Goal: Task Accomplishment & Management: Manage account settings

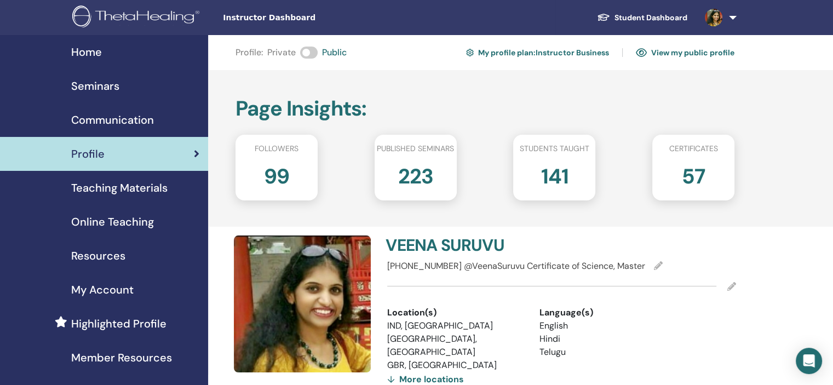
click at [111, 84] on span "Seminars" at bounding box center [95, 86] width 48 height 16
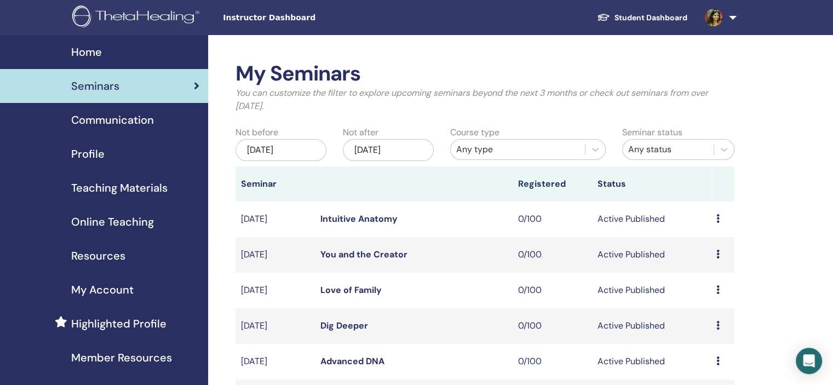
click at [134, 157] on div "Profile" at bounding box center [104, 154] width 191 height 16
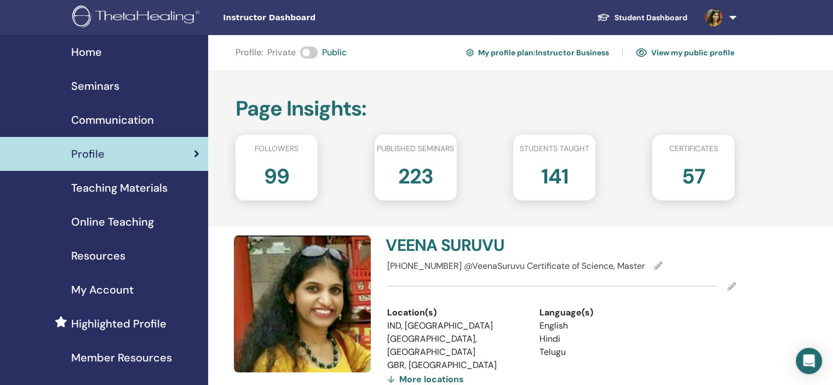
click at [115, 96] on link "Seminars" at bounding box center [104, 86] width 208 height 34
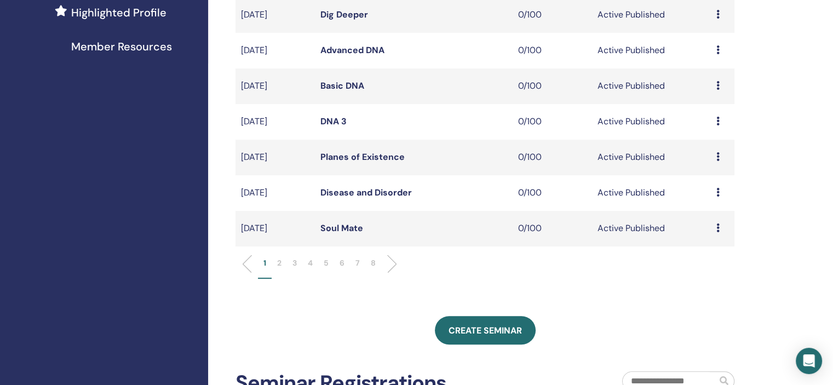
scroll to position [438, 0]
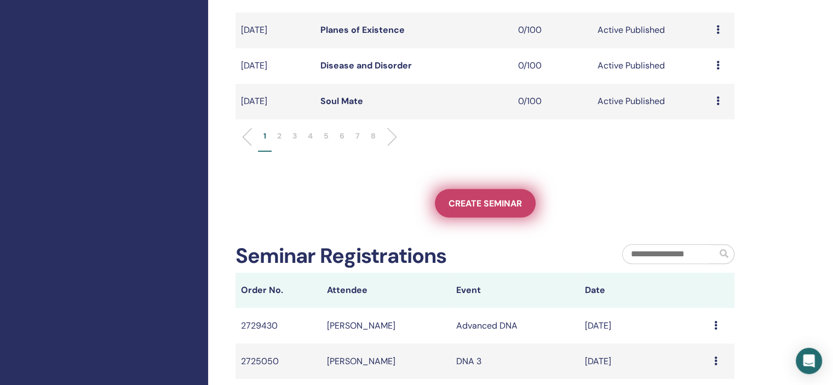
click at [489, 205] on span "Create seminar" at bounding box center [485, 204] width 73 height 12
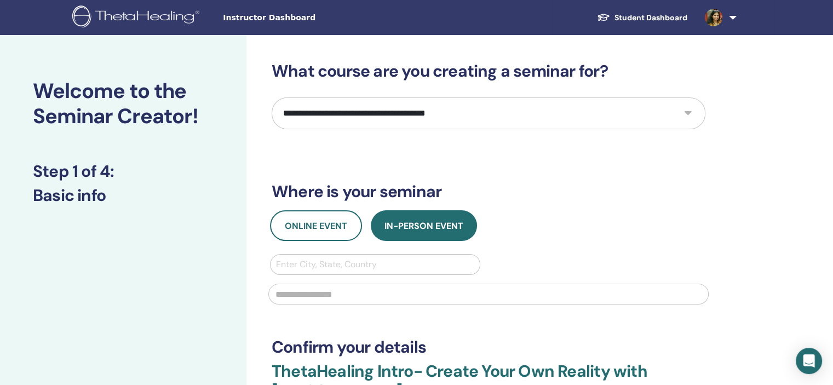
click at [403, 113] on select "**********" at bounding box center [489, 114] width 434 height 32
select select "*"
click at [272, 98] on select "**********" at bounding box center [489, 114] width 434 height 32
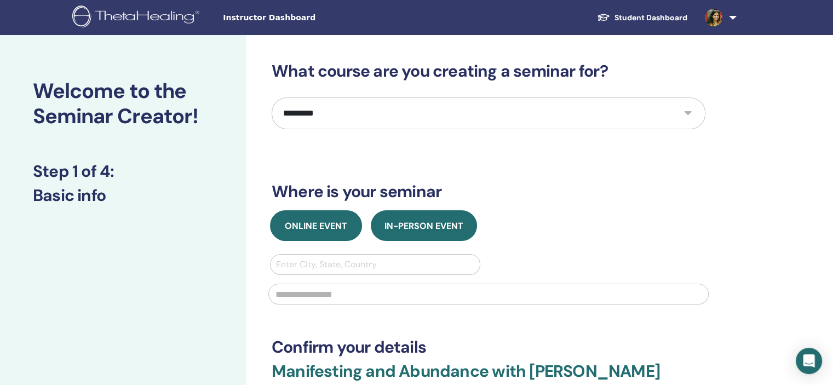
click at [336, 232] on button "Online Event" at bounding box center [316, 225] width 92 height 31
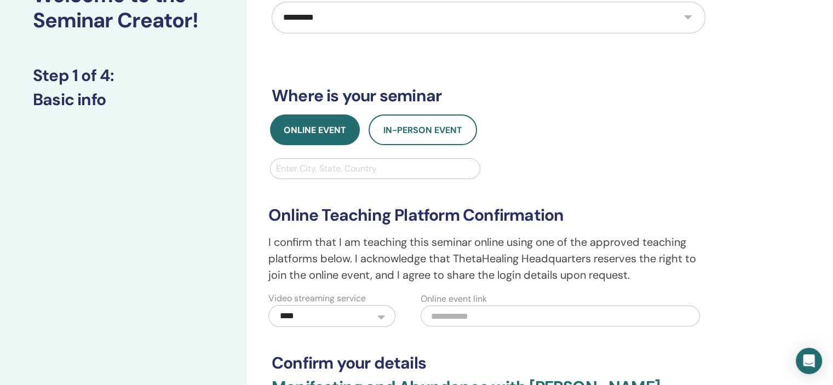
scroll to position [110, 0]
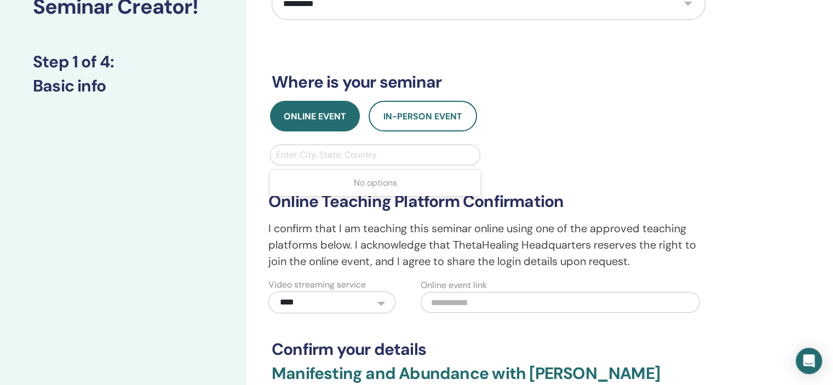
click at [399, 151] on div at bounding box center [375, 154] width 198 height 15
type input "*****"
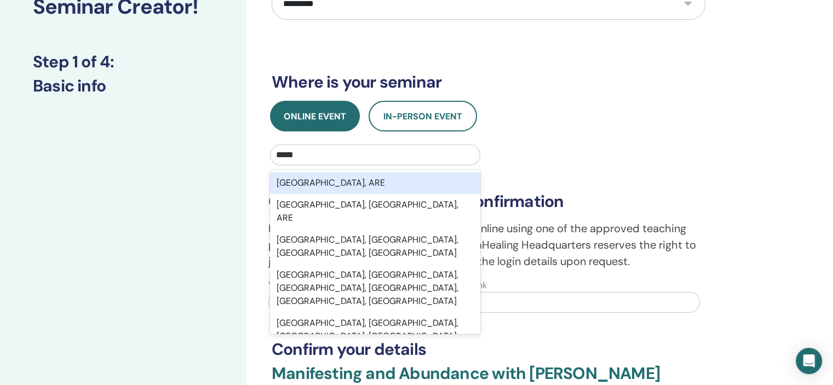
click at [349, 177] on div "Dubai, ARE" at bounding box center [375, 183] width 210 height 22
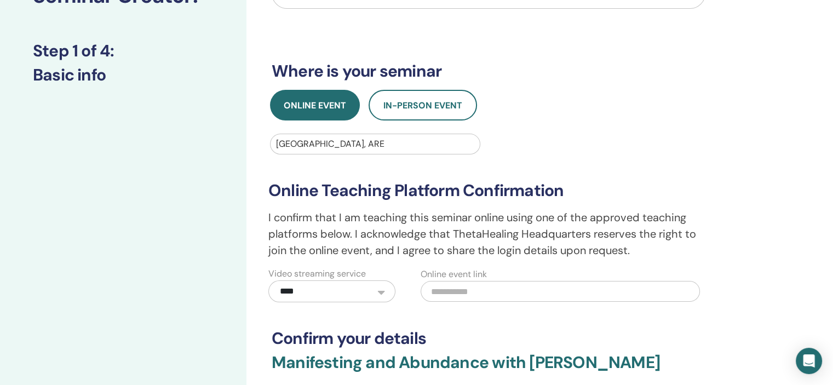
scroll to position [274, 0]
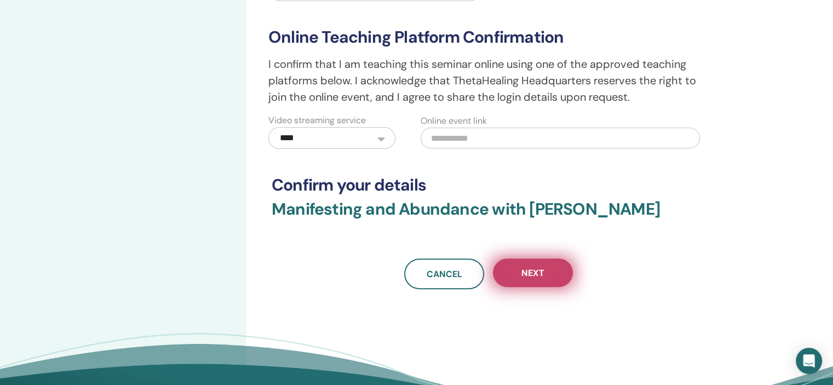
click at [546, 270] on button "Next" at bounding box center [533, 273] width 80 height 28
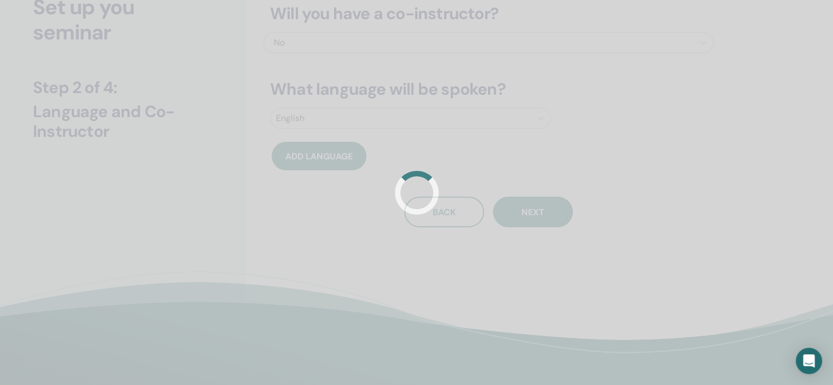
scroll to position [0, 0]
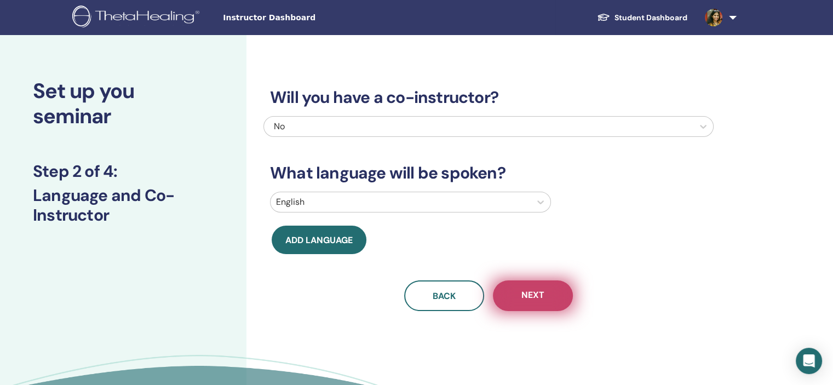
click at [519, 300] on button "Next" at bounding box center [533, 296] width 80 height 31
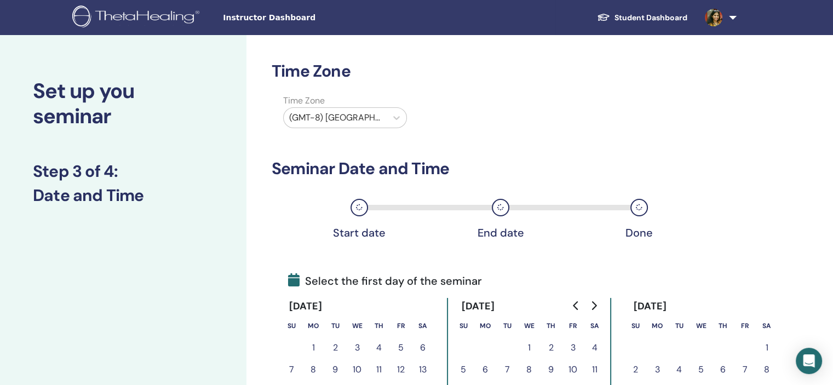
click at [361, 116] on div at bounding box center [335, 117] width 92 height 15
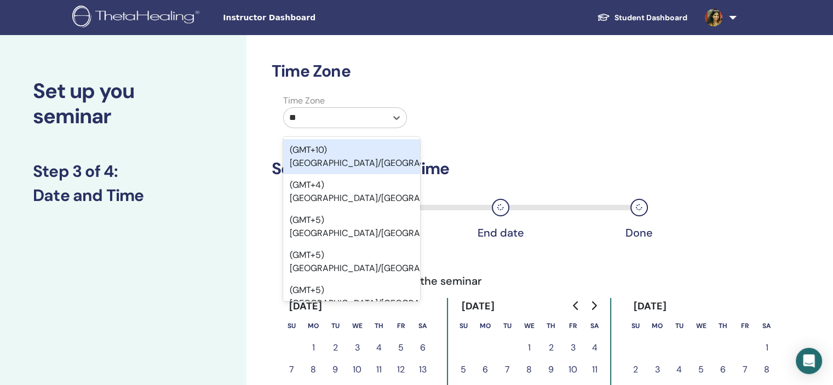
type input "***"
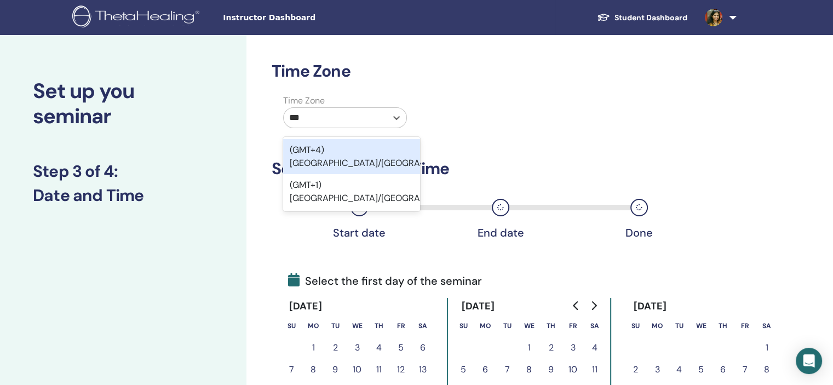
click at [388, 151] on div "(GMT+4) Asia/Dubai" at bounding box center [351, 156] width 137 height 35
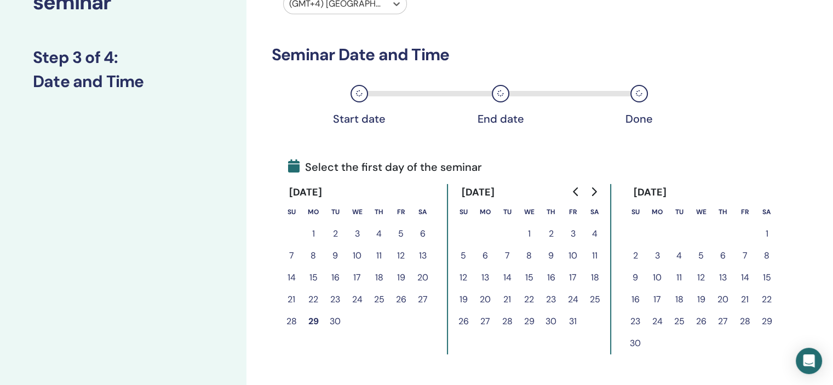
scroll to position [219, 0]
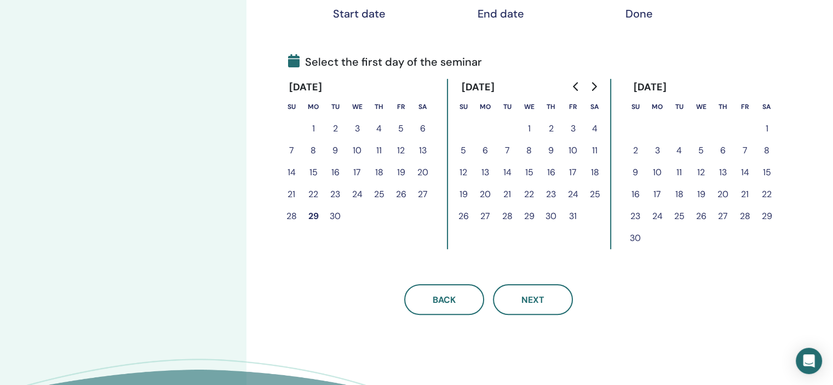
click at [600, 151] on button "11" at bounding box center [595, 151] width 22 height 22
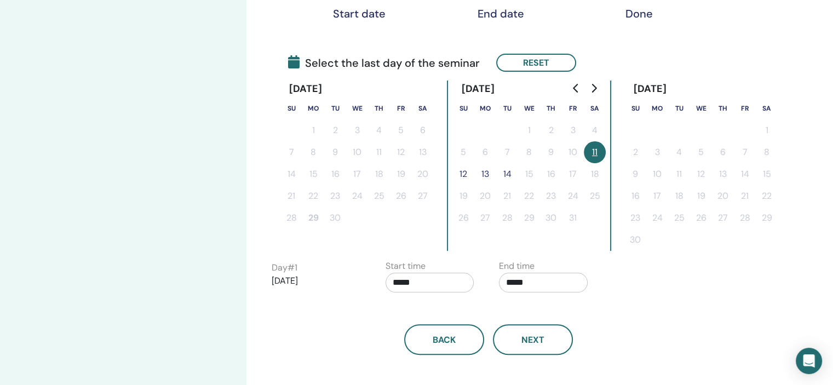
click at [463, 174] on button "12" at bounding box center [464, 174] width 22 height 22
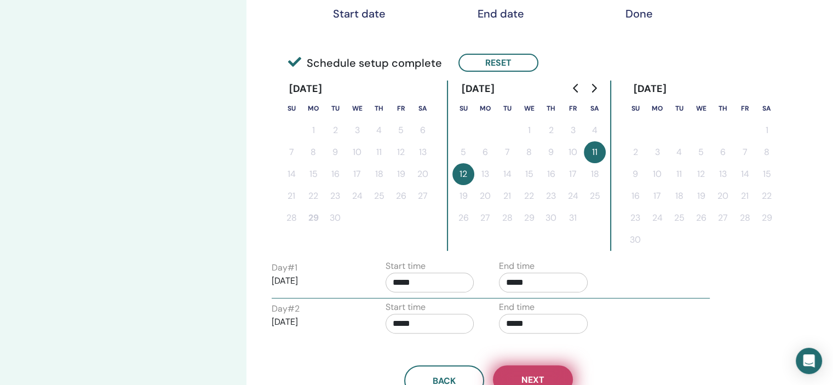
click at [539, 383] on span "Next" at bounding box center [533, 380] width 23 height 12
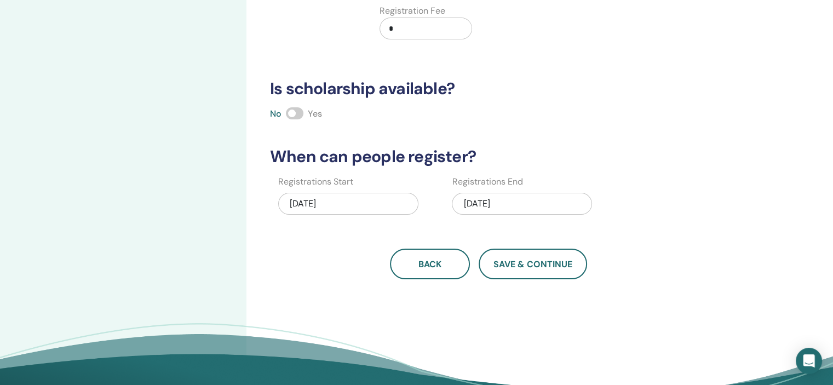
scroll to position [0, 0]
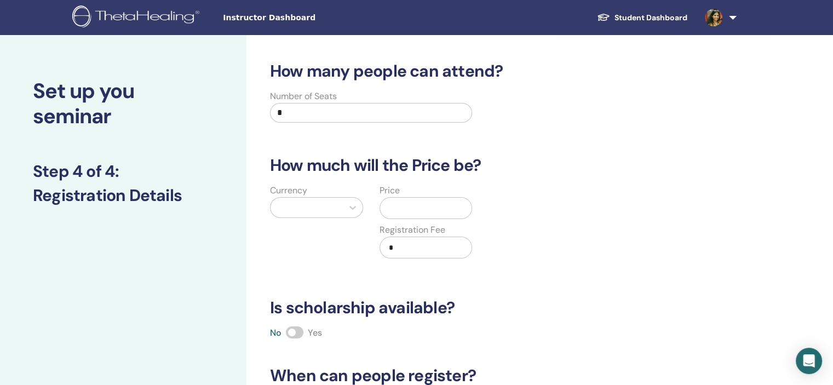
click at [311, 110] on input "*" at bounding box center [371, 113] width 202 height 20
type input "***"
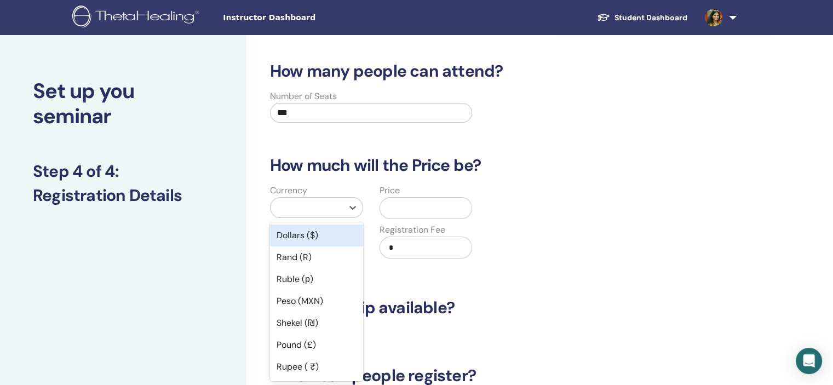
click at [322, 209] on div at bounding box center [306, 207] width 61 height 15
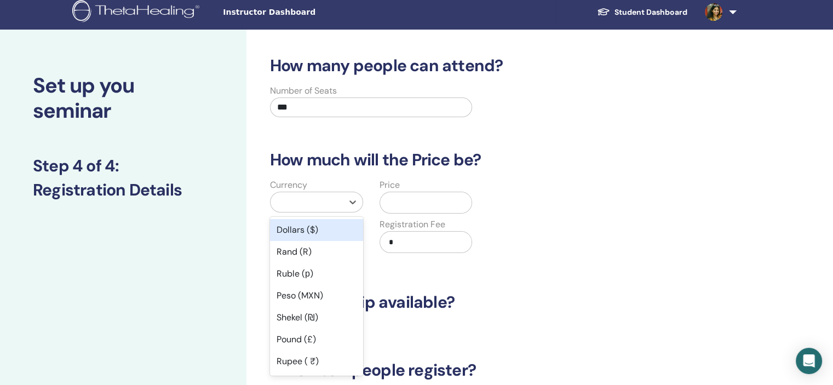
drag, startPoint x: 316, startPoint y: 227, endPoint x: 349, endPoint y: 219, distance: 34.0
click at [319, 227] on div "Dollars ($)" at bounding box center [316, 230] width 93 height 22
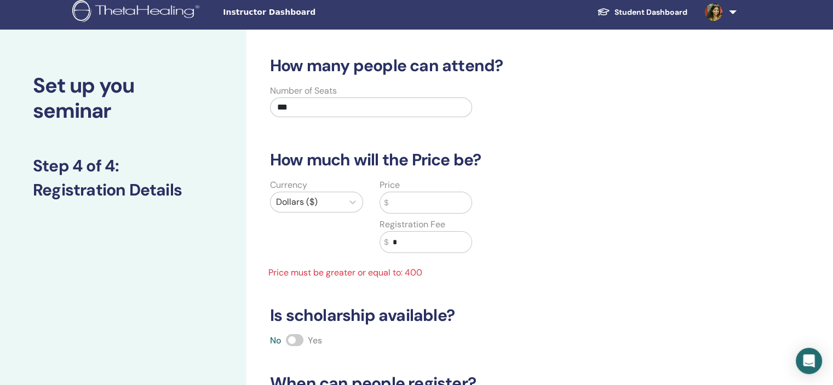
click at [389, 205] on input "text" at bounding box center [430, 202] width 83 height 21
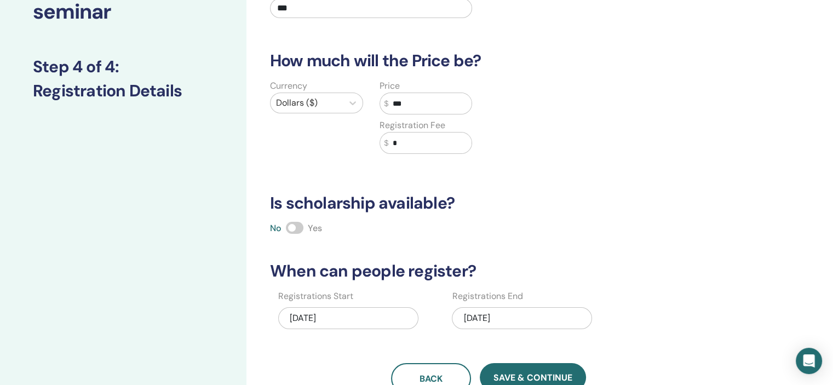
scroll to position [170, 0]
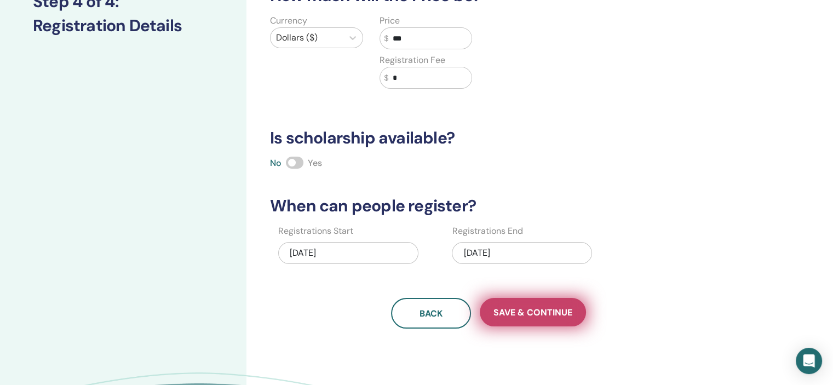
type input "***"
click at [551, 308] on span "Save & Continue" at bounding box center [533, 313] width 79 height 12
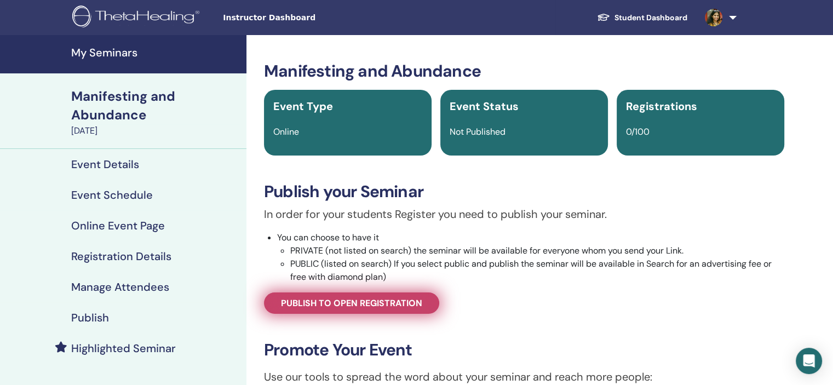
click at [366, 306] on span "Publish to open registration" at bounding box center [351, 304] width 141 height 12
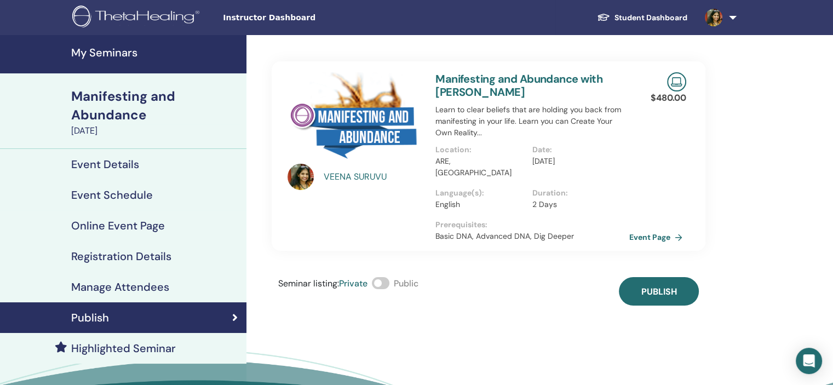
click at [386, 277] on span at bounding box center [381, 283] width 18 height 12
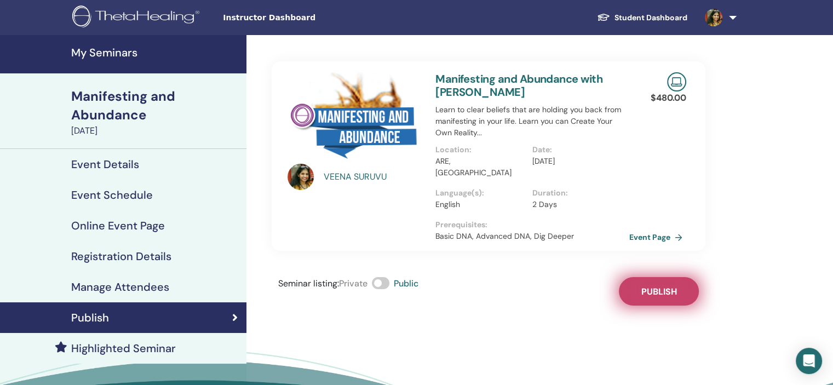
click at [651, 286] on span "Publish" at bounding box center [660, 292] width 36 height 12
